Goal: Navigation & Orientation: Find specific page/section

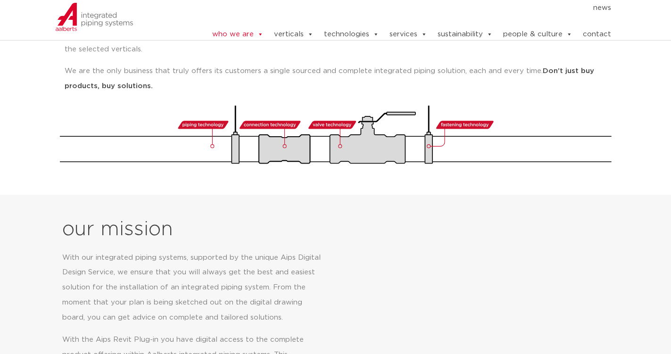
scroll to position [424, 0]
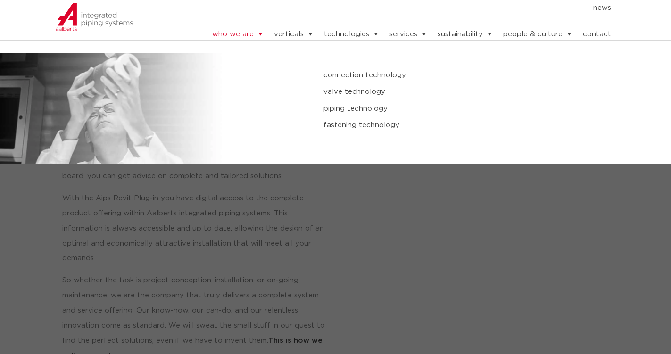
click at [362, 70] on link "connection technology" at bounding box center [449, 75] width 252 height 12
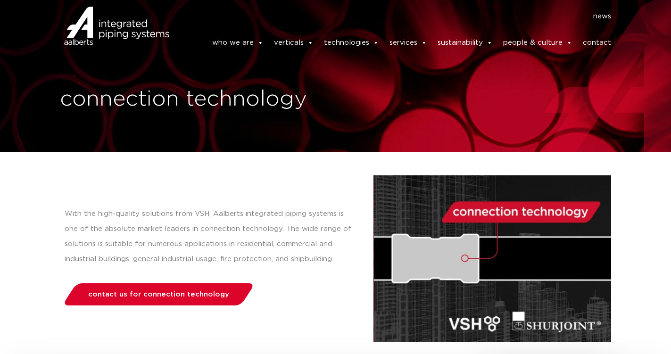
click at [131, 33] on img at bounding box center [94, 38] width 78 height 28
